Goal: Information Seeking & Learning: Learn about a topic

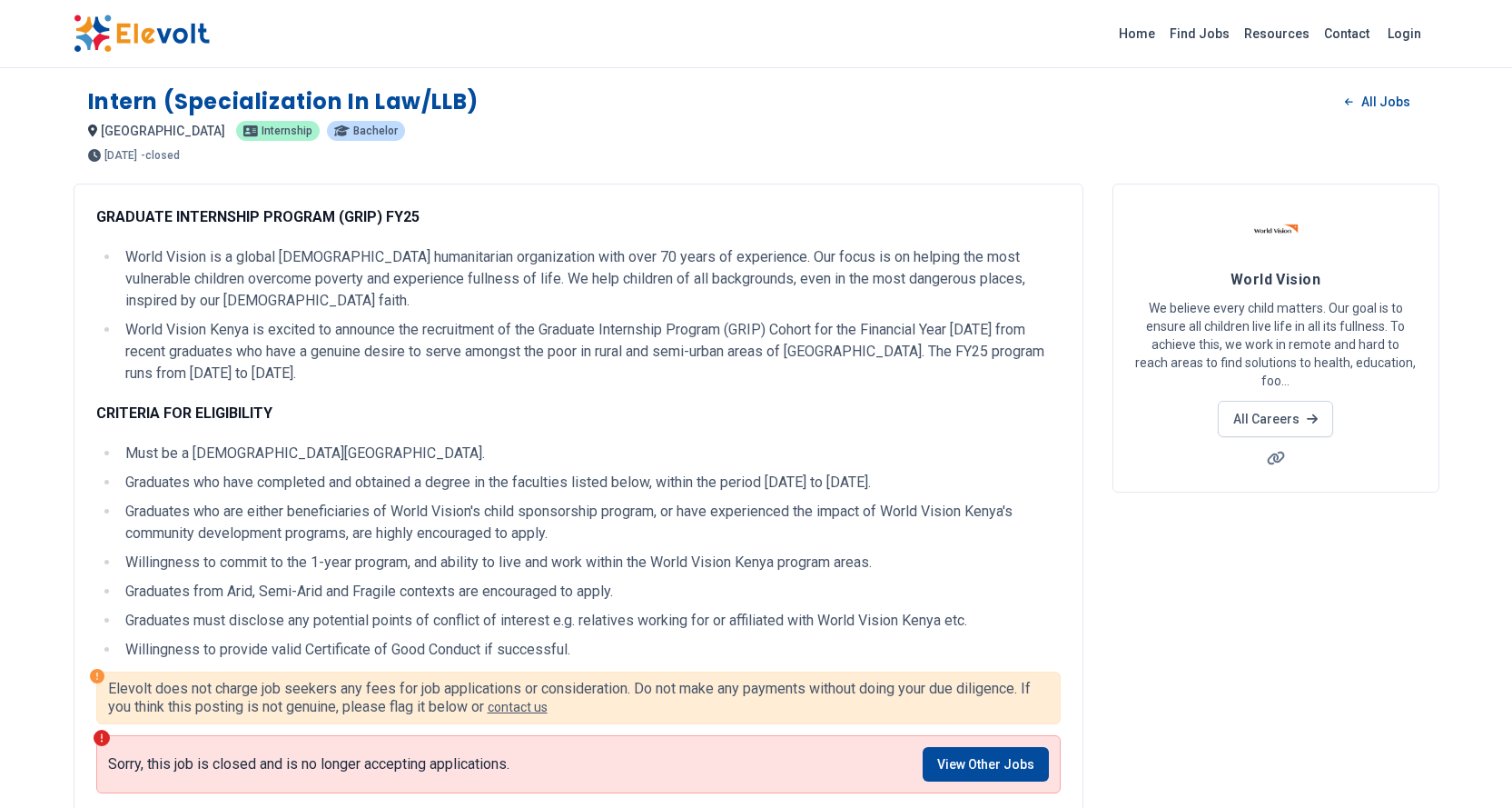
drag, startPoint x: 724, startPoint y: 471, endPoint x: 678, endPoint y: 500, distance: 54.4
click at [678, 500] on li "Graduates who are either beneficiaries of World Vision's child sponsorship prog…" at bounding box center [590, 522] width 941 height 44
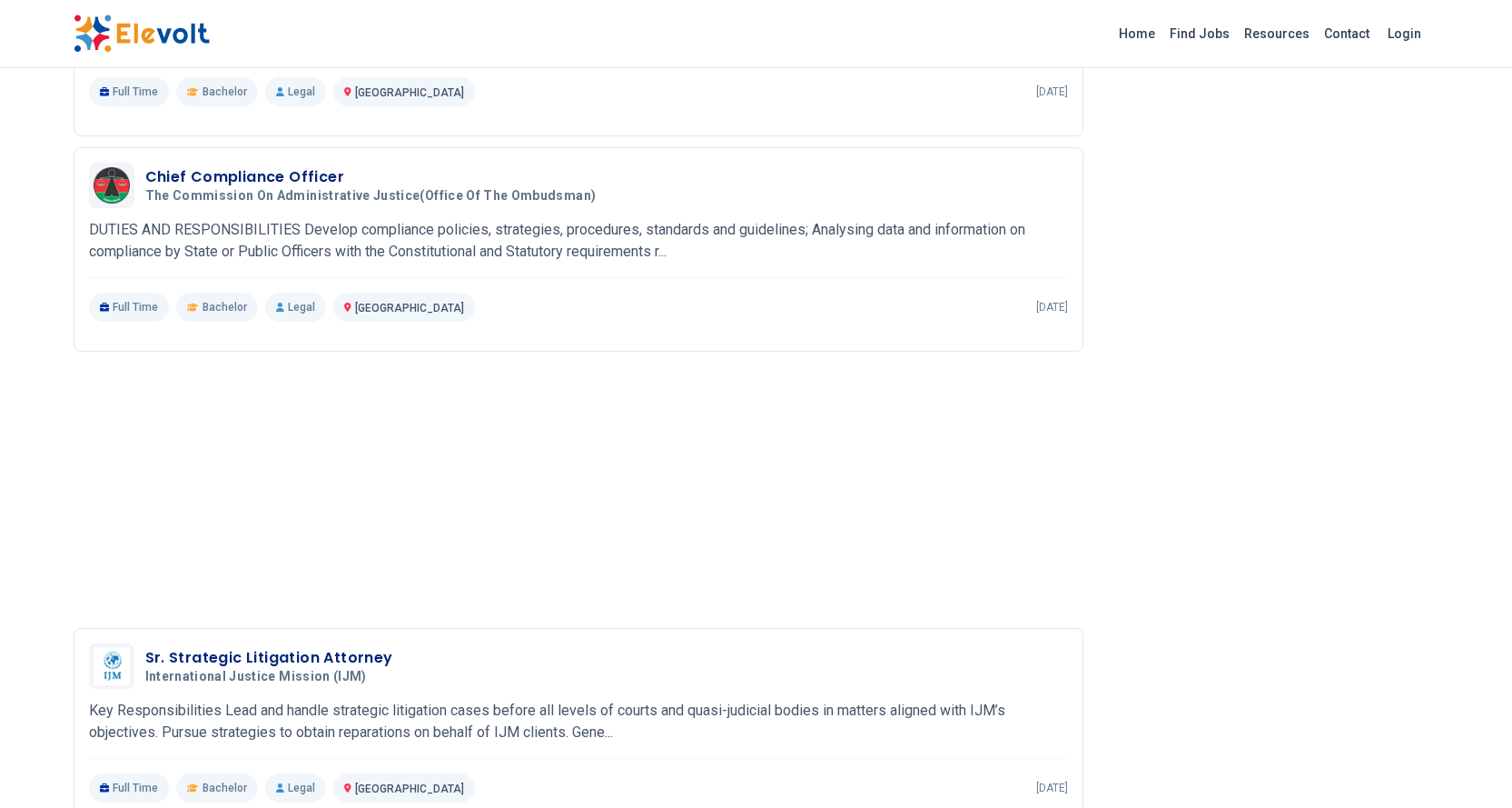
scroll to position [1155, 0]
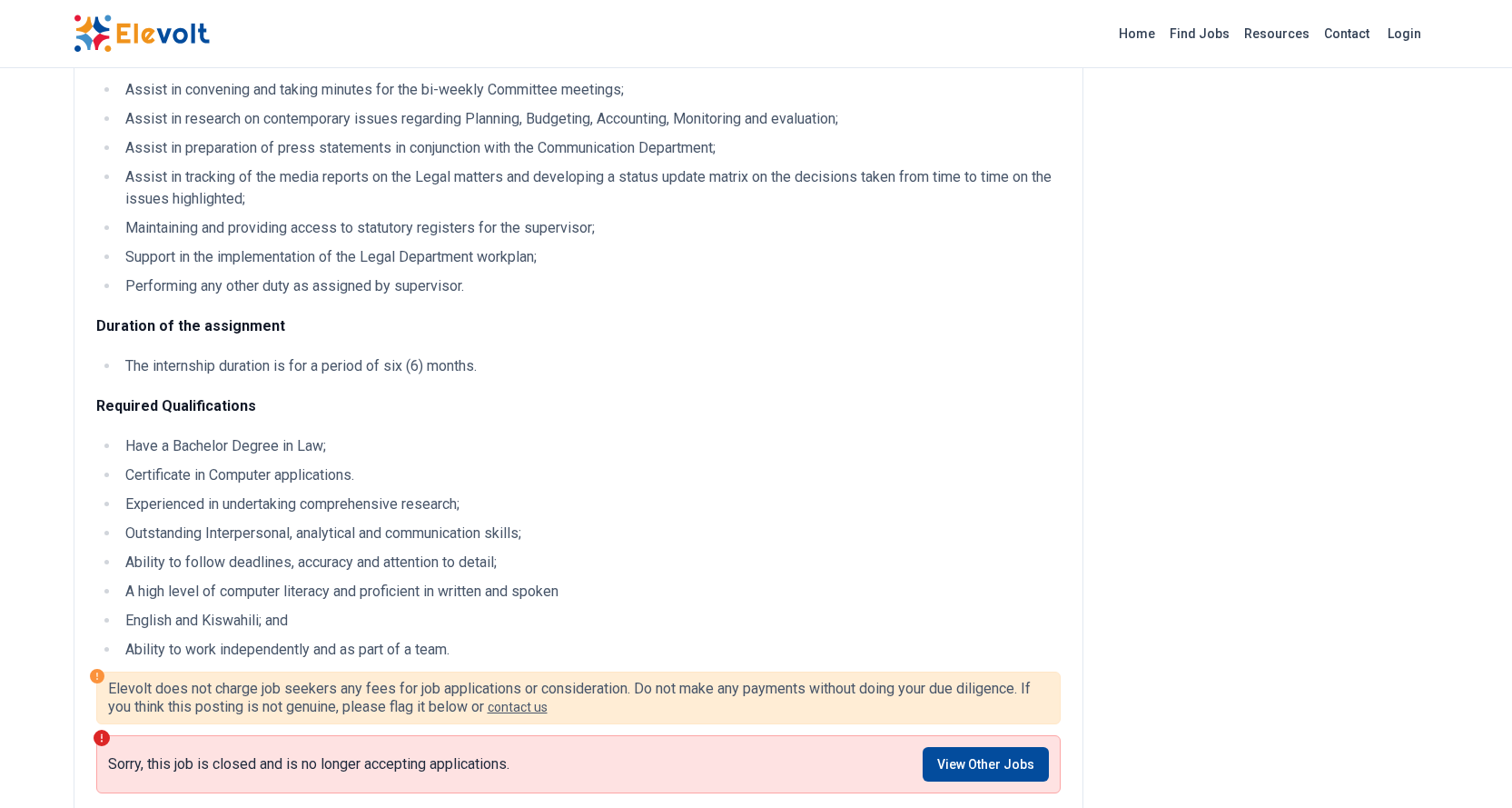
scroll to position [726, 0]
